Goal: Find specific page/section: Find specific page/section

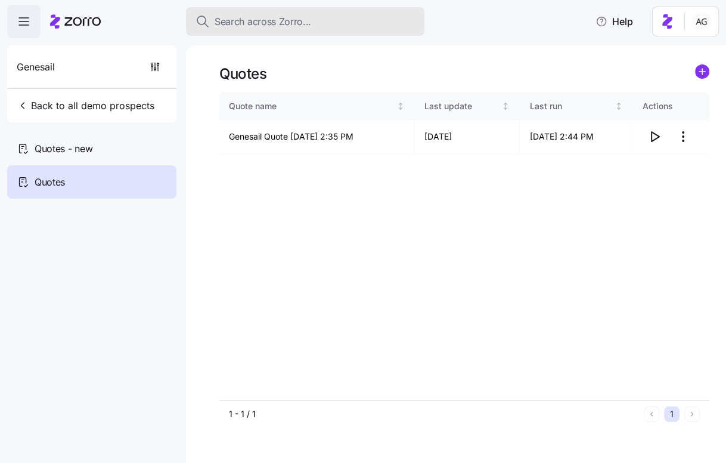
click at [239, 19] on span "Search across Zorro..." at bounding box center [263, 21] width 97 height 15
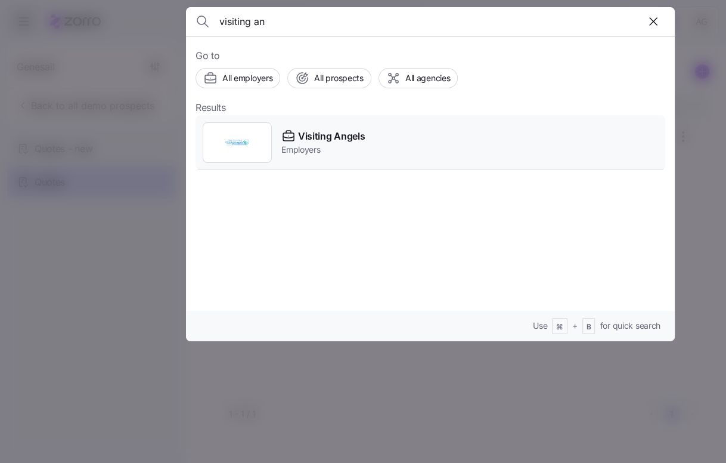
type input "visiting an"
click at [314, 135] on span "Visiting Angels" at bounding box center [331, 136] width 67 height 15
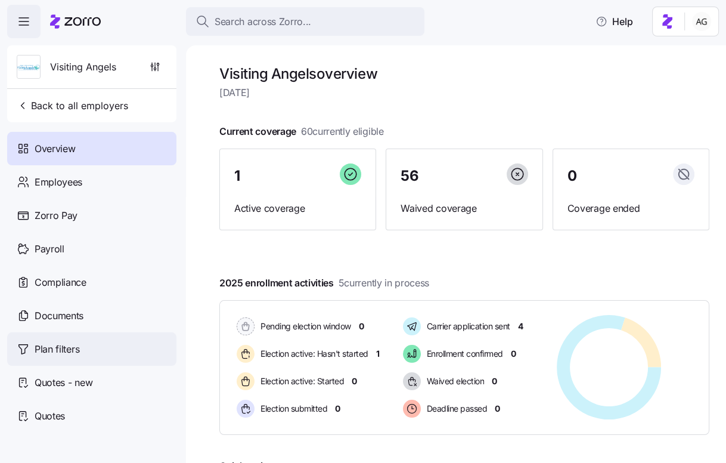
click at [83, 356] on div "Plan filters" at bounding box center [91, 348] width 169 height 33
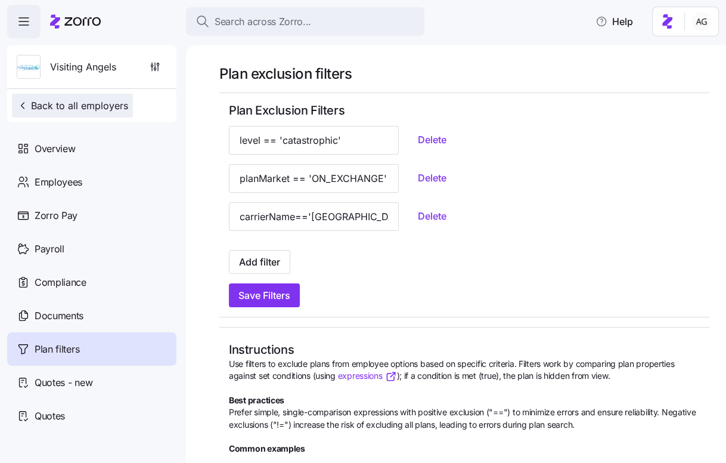
click at [91, 109] on span "Back to all employers" at bounding box center [72, 105] width 111 height 14
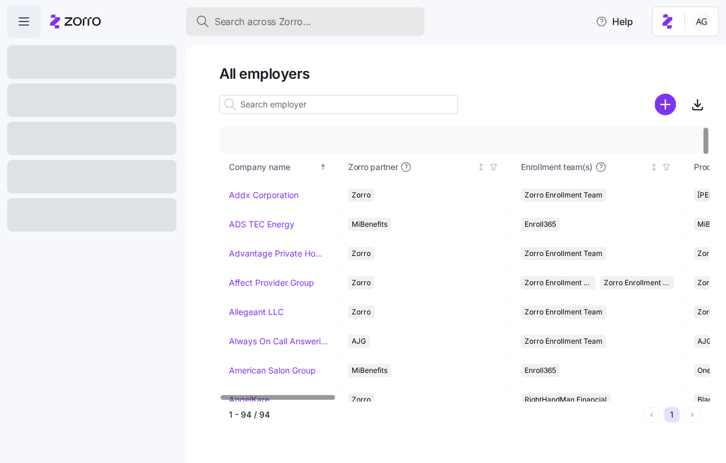
click at [251, 21] on span "Search across Zorro..." at bounding box center [263, 21] width 97 height 15
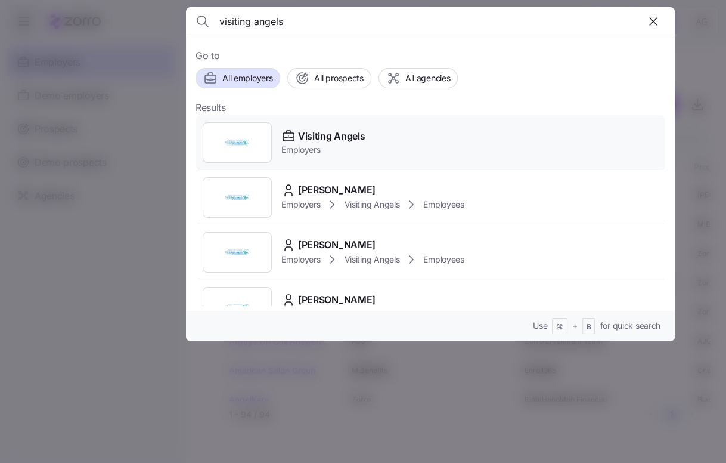
type input "visiting angels"
click at [302, 136] on span "Visiting Angels" at bounding box center [331, 136] width 67 height 15
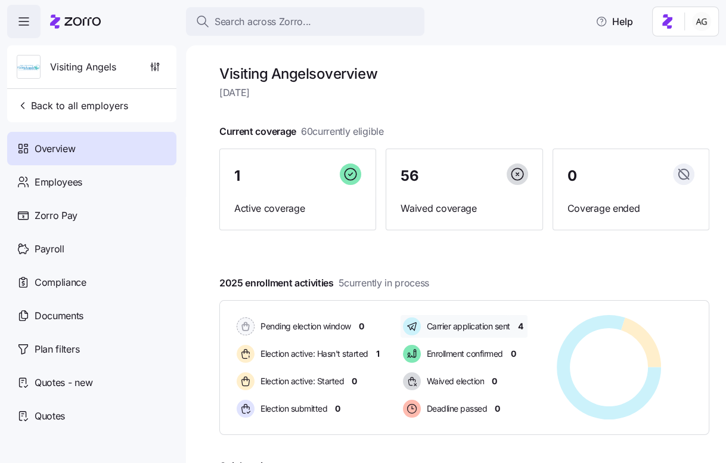
click at [523, 328] on span "4" at bounding box center [520, 326] width 5 height 12
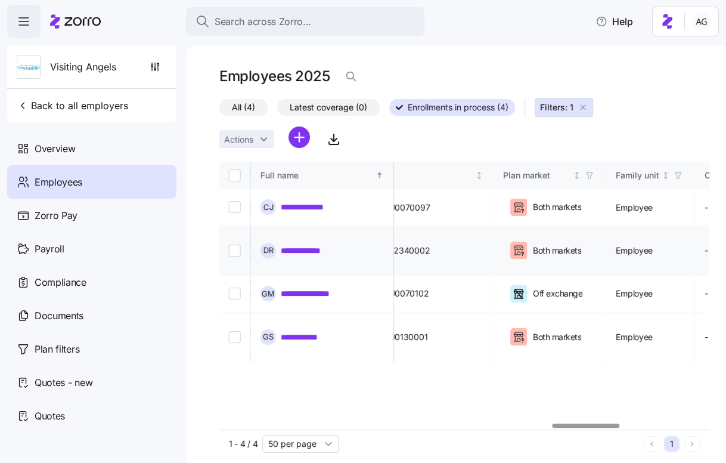
scroll to position [0, 2410]
